Goal: Communication & Community: Participate in discussion

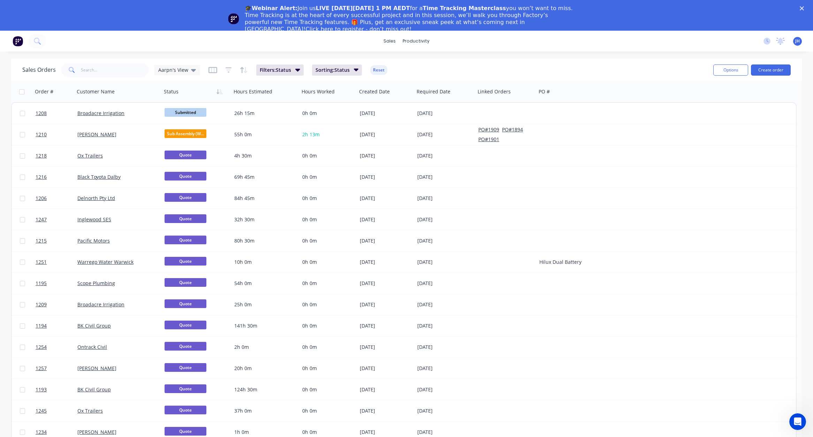
click at [804, 8] on polygon "Close" at bounding box center [802, 8] width 4 height 4
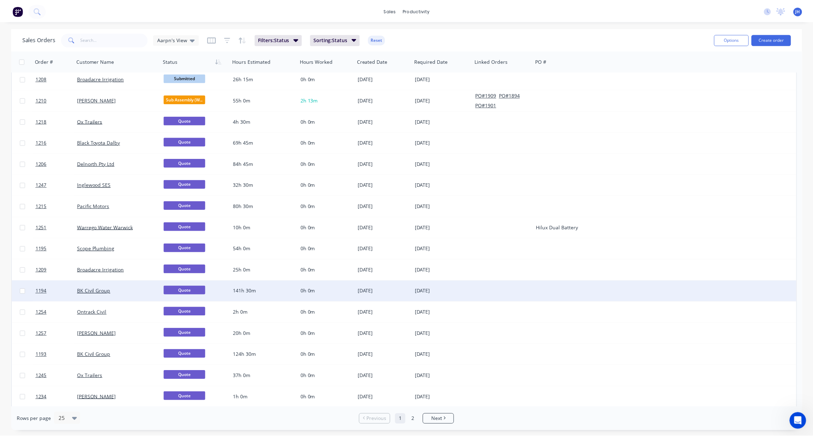
scroll to position [11, 0]
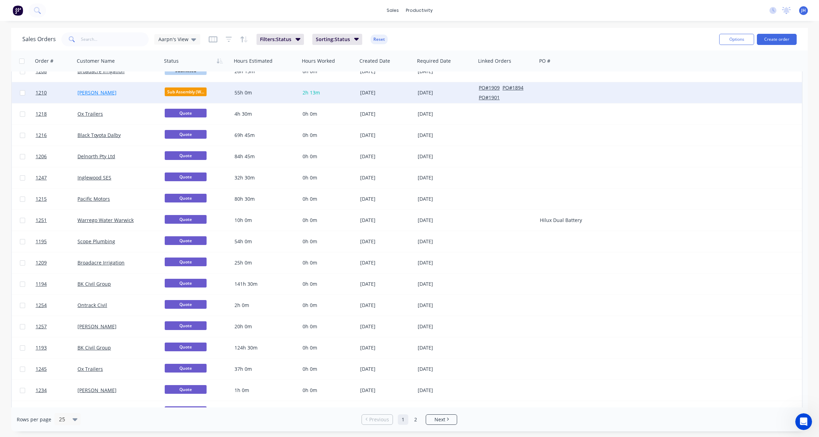
click at [94, 90] on link "[PERSON_NAME]" at bounding box center [96, 92] width 39 height 7
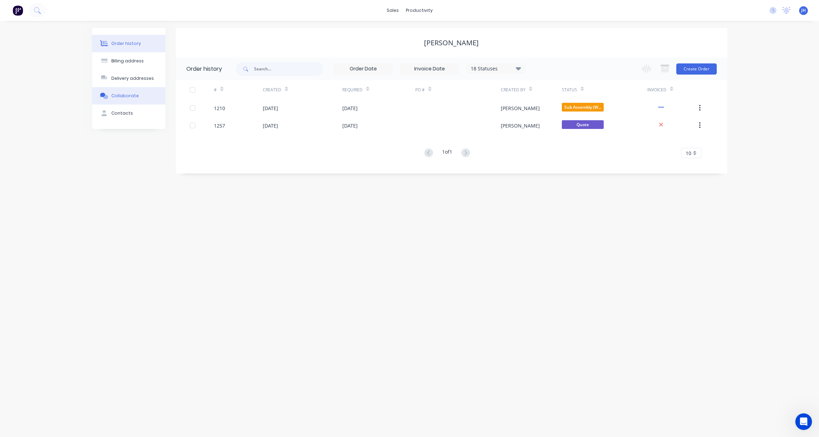
click at [128, 96] on div "Collaborate" at bounding box center [125, 96] width 28 height 6
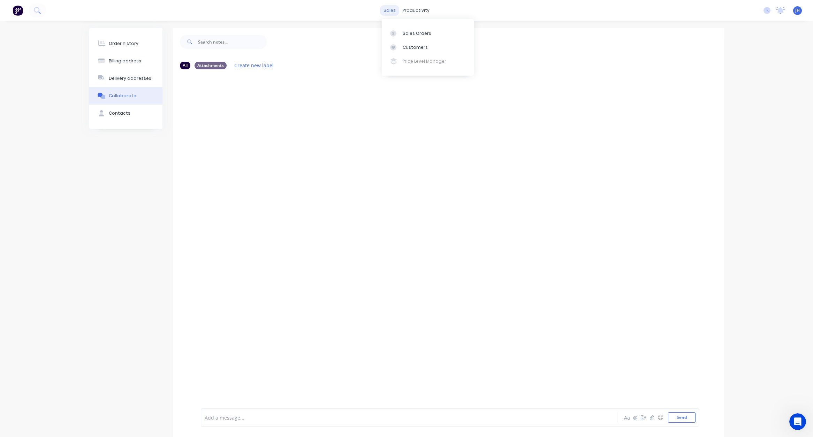
click at [392, 11] on div "sales" at bounding box center [389, 10] width 19 height 10
click at [403, 32] on div "Sales Orders" at bounding box center [417, 33] width 29 height 6
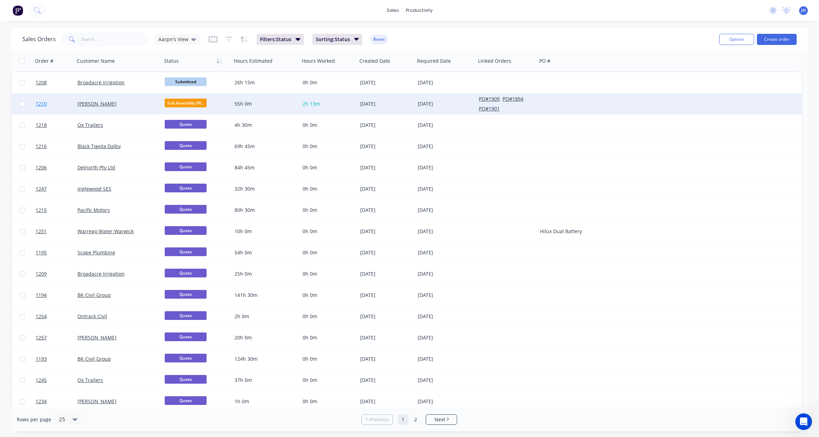
click at [50, 105] on link "1210" at bounding box center [57, 103] width 42 height 21
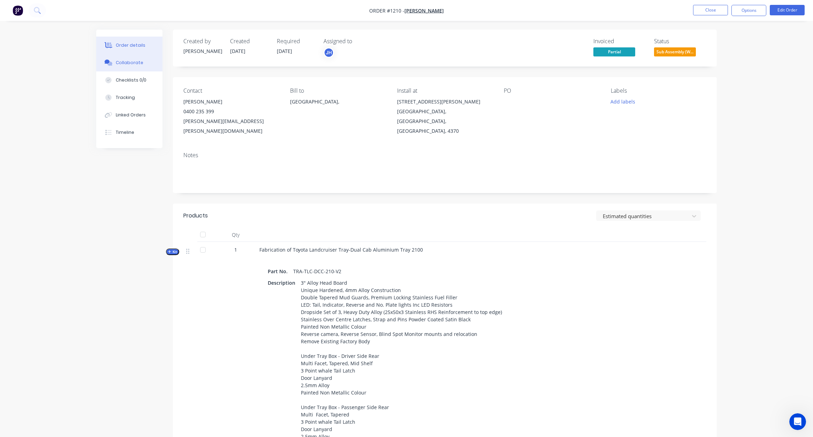
click at [122, 61] on div "Collaborate" at bounding box center [130, 63] width 28 height 6
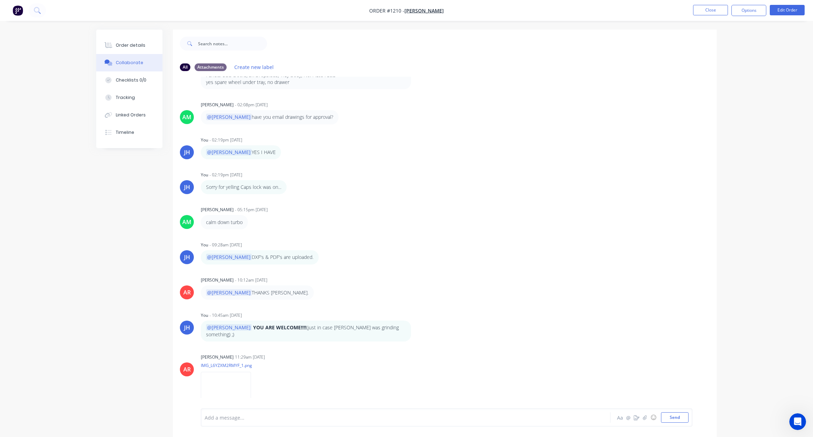
scroll to position [294, 0]
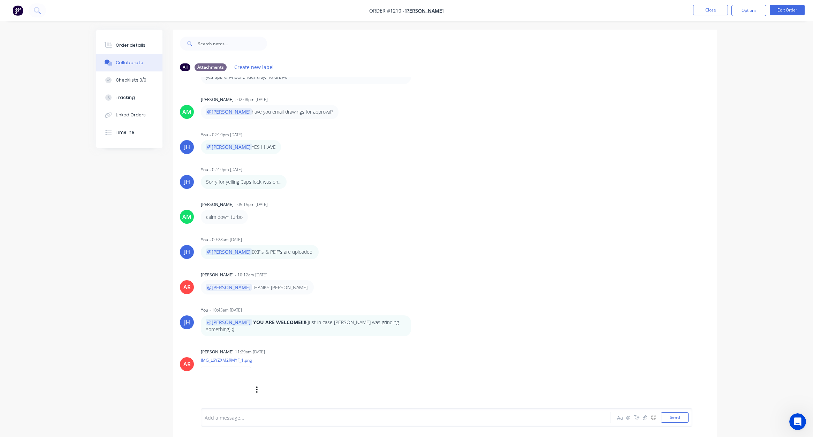
click at [231, 379] on img at bounding box center [226, 390] width 50 height 46
click at [646, 419] on icon "button" at bounding box center [645, 417] width 4 height 5
click at [220, 415] on div at bounding box center [386, 417] width 363 height 7
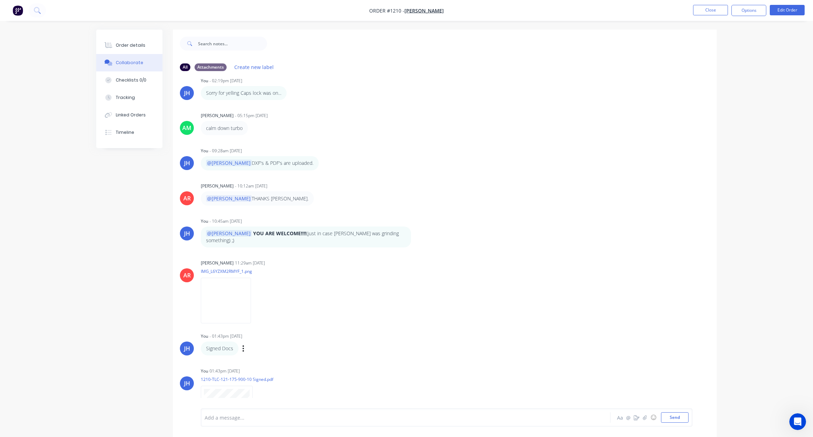
scroll to position [402, 0]
